Goal: Task Accomplishment & Management: Manage account settings

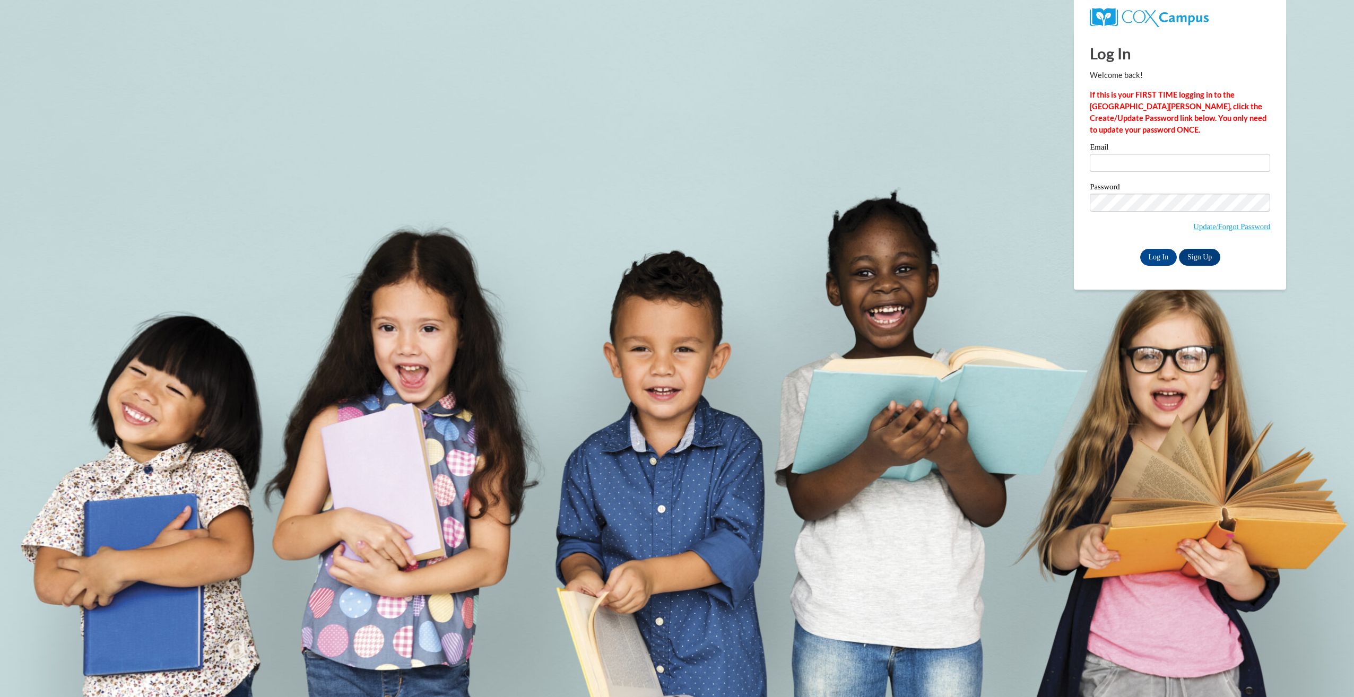
click at [1182, 173] on div "Email" at bounding box center [1180, 161] width 180 height 37
click at [1180, 161] on input "Email" at bounding box center [1180, 163] width 180 height 18
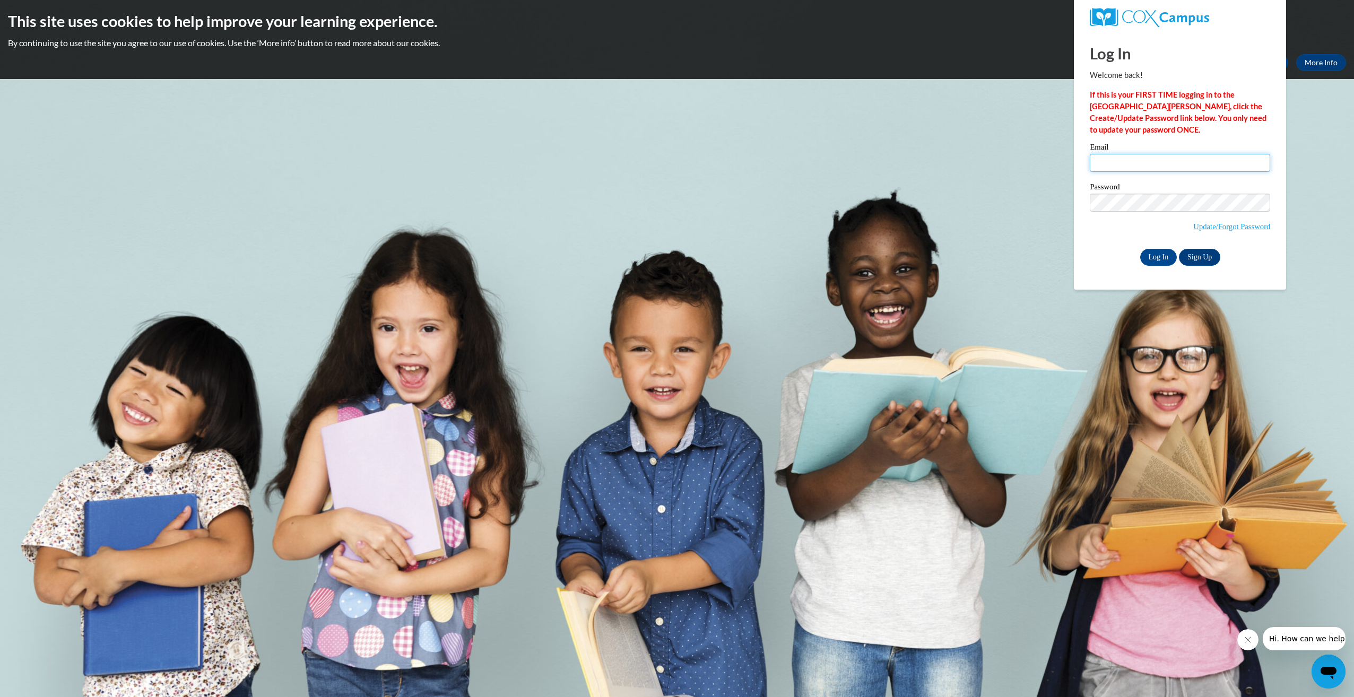
type input "[EMAIL_ADDRESS][DOMAIN_NAME]"
click at [1140, 249] on input "Log In" at bounding box center [1158, 257] width 37 height 17
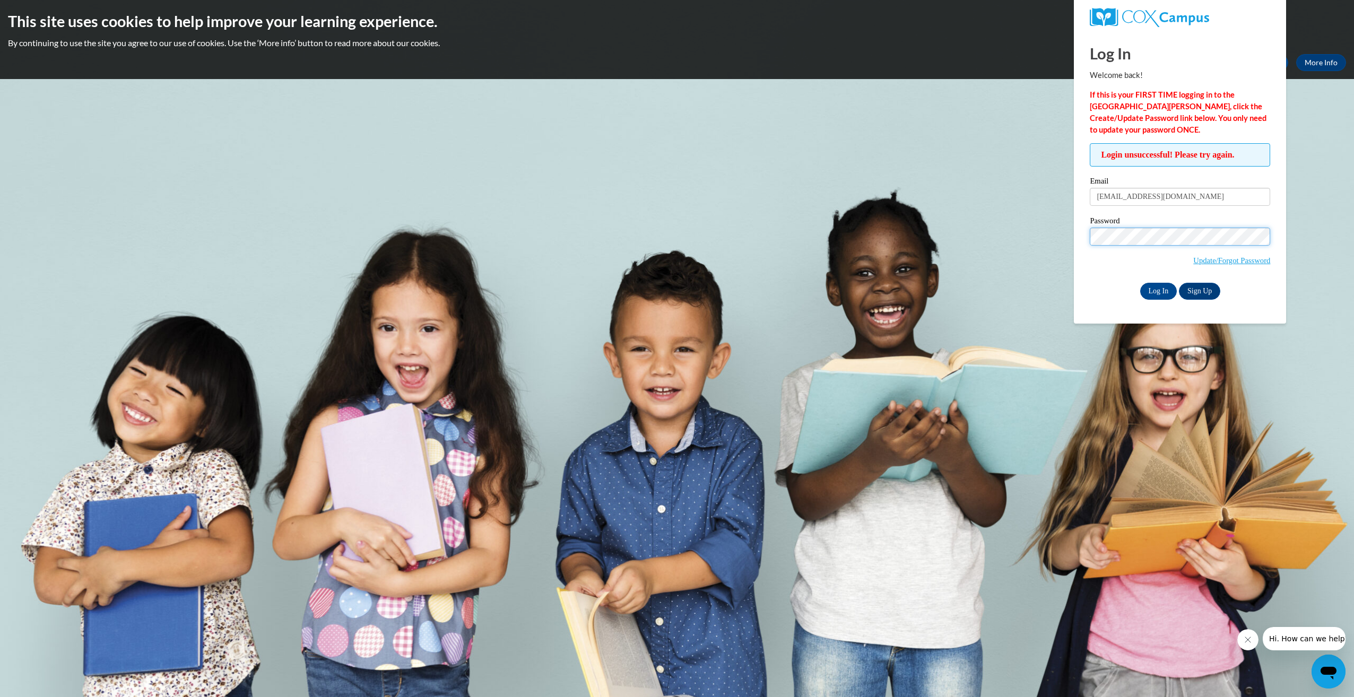
click at [1140, 283] on input "Log In" at bounding box center [1158, 291] width 37 height 17
click at [1212, 264] on link "Update/Forgot Password" at bounding box center [1231, 260] width 77 height 8
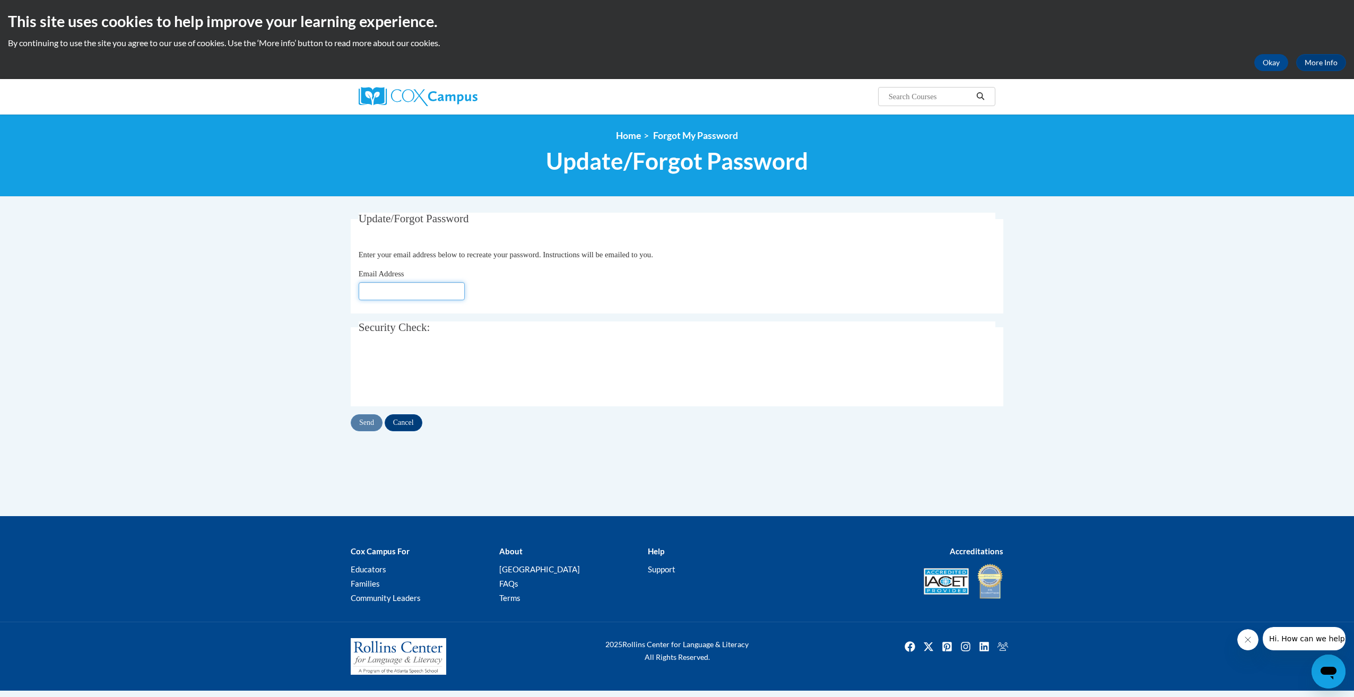
click at [400, 299] on input "Email Address" at bounding box center [412, 291] width 106 height 18
type input "[EMAIL_ADDRESS][DOMAIN_NAME]"
click at [374, 419] on input "Send" at bounding box center [367, 422] width 32 height 17
